Goal: Task Accomplishment & Management: Manage account settings

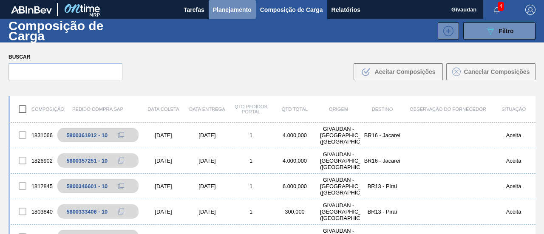
click at [245, 14] on span "Planejamento" at bounding box center [232, 10] width 39 height 10
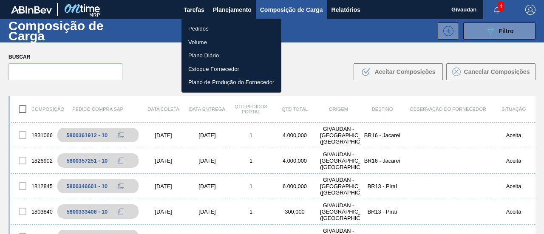
click at [225, 30] on li "Pedidos" at bounding box center [231, 29] width 100 height 14
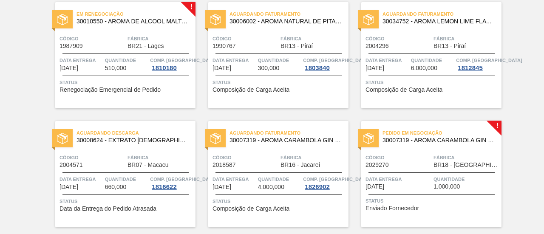
scroll to position [76, 0]
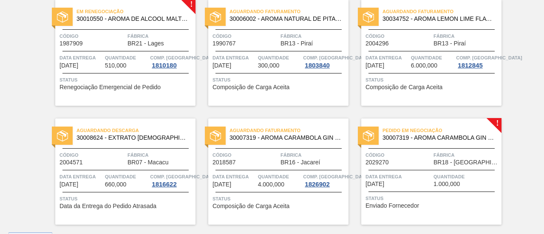
click at [409, 204] on span "Enviado Fornecedor" at bounding box center [393, 206] width 54 height 6
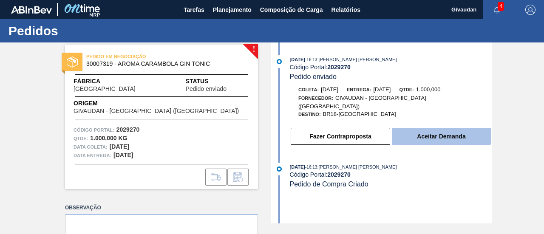
click at [429, 128] on button "Aceitar Demanda" at bounding box center [441, 136] width 99 height 17
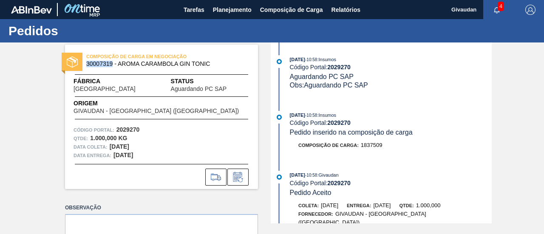
drag, startPoint x: 86, startPoint y: 63, endPoint x: 111, endPoint y: 67, distance: 25.7
click at [111, 67] on span "30007319 - AROMA CARAMBOLA GIN TONIC" at bounding box center [163, 64] width 154 height 6
copy span "30007319"
click at [235, 9] on span "Planejamento" at bounding box center [232, 10] width 39 height 10
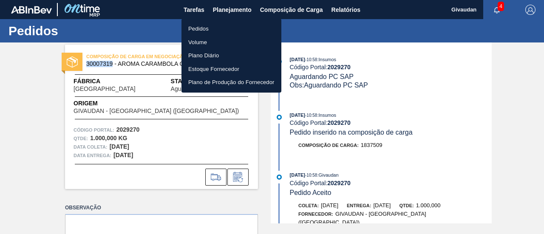
click at [213, 29] on li "Pedidos" at bounding box center [231, 29] width 100 height 14
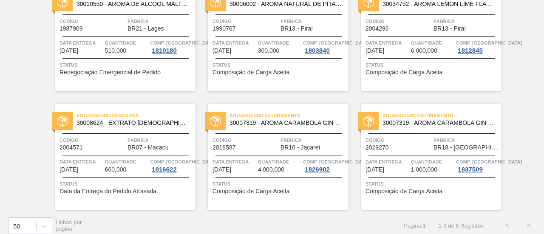
scroll to position [94, 0]
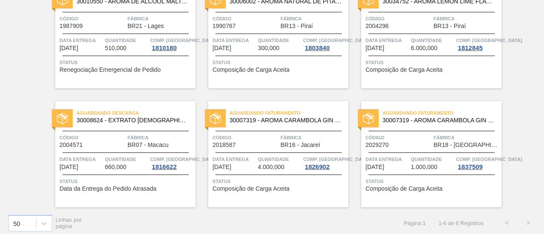
click at [398, 188] on span "Composição de Carga Aceita" at bounding box center [404, 189] width 77 height 6
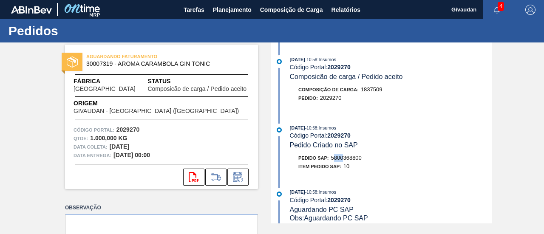
drag, startPoint x: 335, startPoint y: 157, endPoint x: 345, endPoint y: 159, distance: 10.8
click at [345, 159] on span "5800368800" at bounding box center [346, 158] width 31 height 6
drag, startPoint x: 332, startPoint y: 159, endPoint x: 365, endPoint y: 159, distance: 33.2
click at [365, 159] on div "Pedido SAP: 5800368800" at bounding box center [391, 158] width 202 height 9
copy span "5800368800"
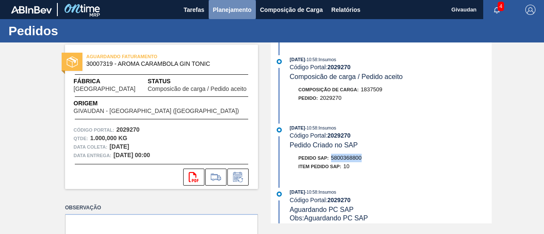
click at [216, 14] on span "Planejamento" at bounding box center [232, 10] width 39 height 10
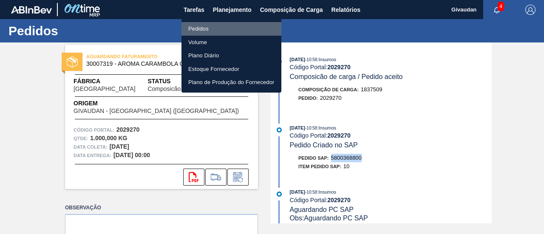
click at [197, 31] on li "Pedidos" at bounding box center [231, 29] width 100 height 14
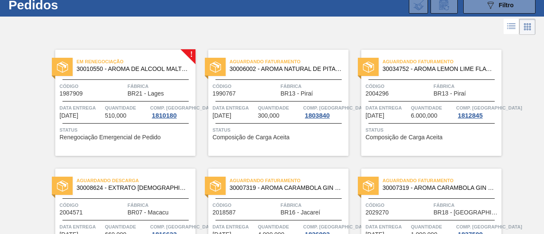
scroll to position [10, 0]
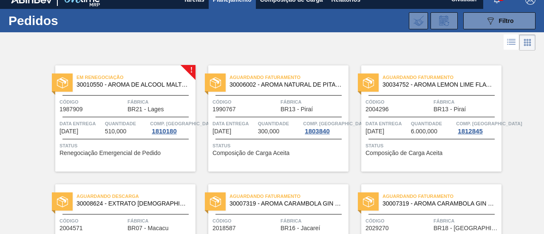
drag, startPoint x: 542, startPoint y: 128, endPoint x: 539, endPoint y: 99, distance: 29.6
click at [541, 101] on div "! Em renegociação 30010550 - AROMA DE ALCOOL MALTE LH-066-507-0 Código 1987909 …" at bounding box center [272, 172] width 544 height 238
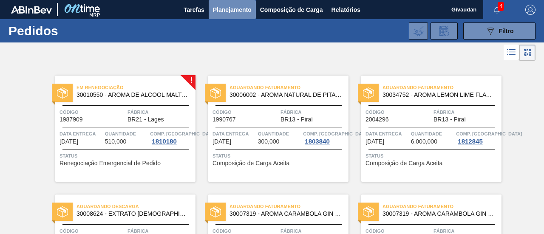
click at [224, 12] on span "Planejamento" at bounding box center [232, 10] width 39 height 10
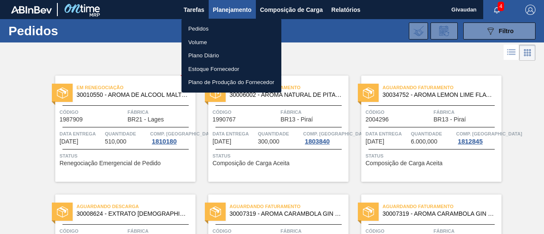
click at [210, 25] on li "Pedidos" at bounding box center [231, 29] width 100 height 14
